Goal: Task Accomplishment & Management: Use online tool/utility

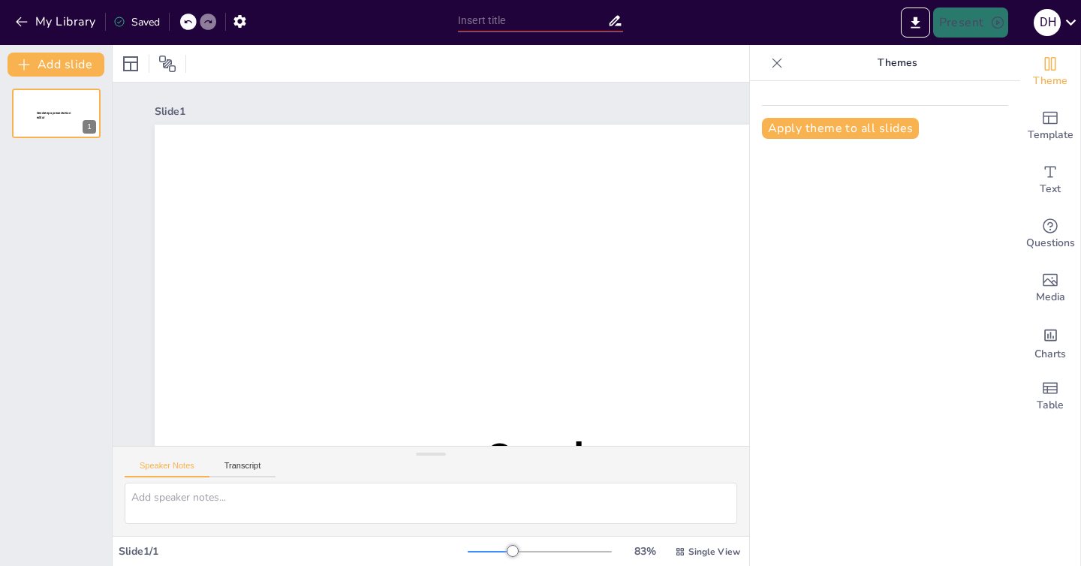
type input "New Sendsteps"
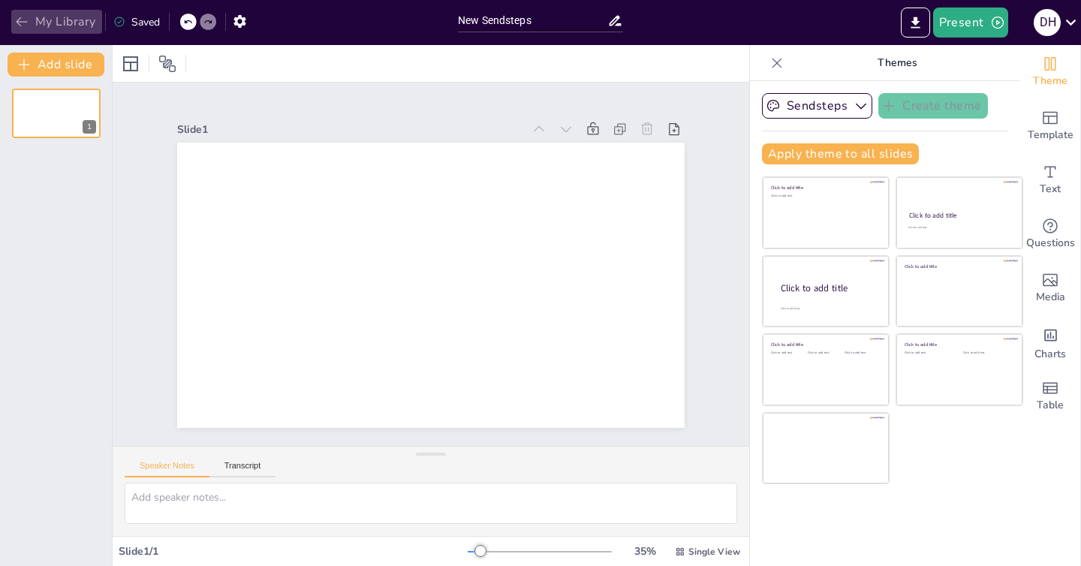
click at [39, 18] on button "My Library" at bounding box center [56, 22] width 91 height 24
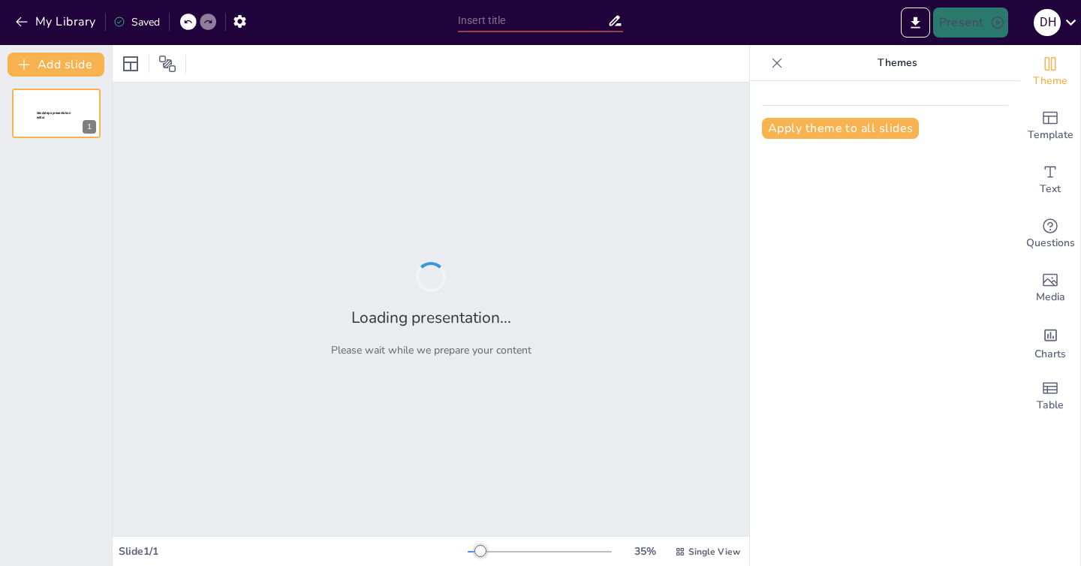
type input "New Sendsteps"
